Goal: Unclear

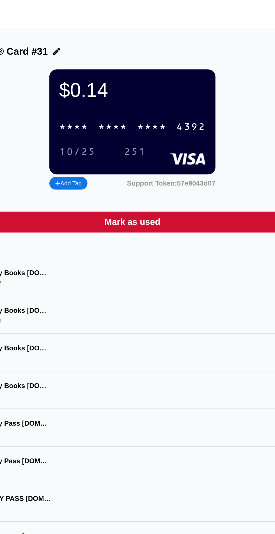
click at [102, 72] on div "* * * * * * * * * * * * 4392" at bounding box center [137, 73] width 91 height 12
click at [112, 75] on div "4513" at bounding box center [103, 73] width 17 height 6
click at [109, 72] on div "* * * * * * * * * * * * 4392" at bounding box center [137, 73] width 91 height 12
